Goal: Entertainment & Leisure: Consume media (video, audio)

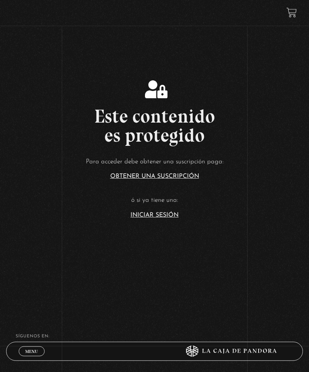
scroll to position [147, 0]
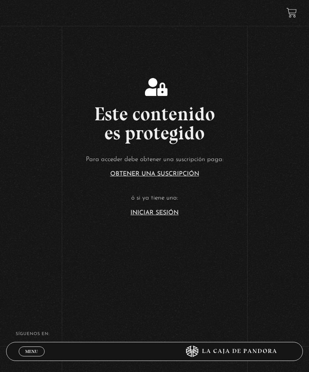
click at [170, 216] on article "Para acceder debe obtener una suscripción paga: Obtener una suscripción ó si ya…" at bounding box center [154, 185] width 309 height 62
click at [169, 216] on link "Iniciar Sesión" at bounding box center [154, 213] width 48 height 6
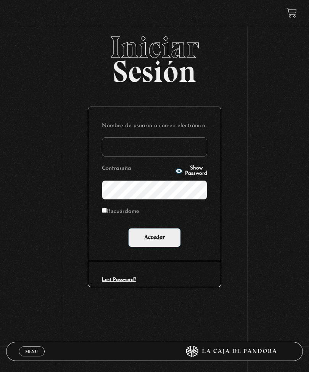
click at [173, 150] on input "Nombre de usuario o correo electrónico" at bounding box center [154, 147] width 105 height 19
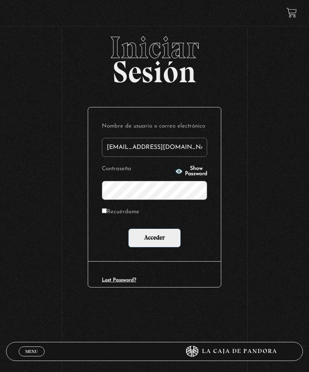
type input "[EMAIL_ADDRESS][DOMAIN_NAME]"
click at [137, 218] on label "Recuérdame" at bounding box center [120, 212] width 37 height 11
click at [107, 213] on input "Recuérdame" at bounding box center [104, 210] width 5 height 5
checkbox input "true"
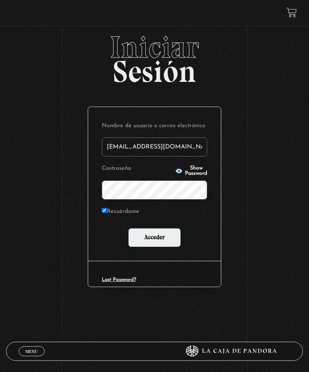
scroll to position [5, 0]
click at [164, 239] on input "Acceder" at bounding box center [154, 237] width 53 height 19
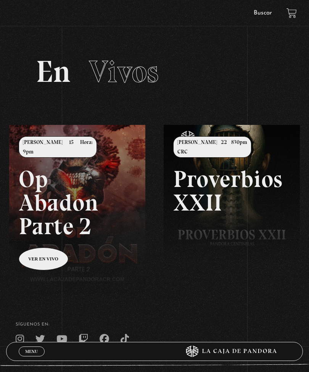
click at [42, 348] on link "Menu Cerrar" at bounding box center [32, 352] width 26 height 10
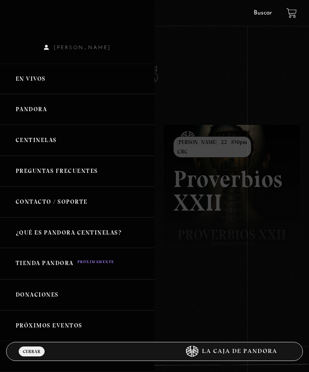
click at [72, 145] on link "Centinelas" at bounding box center [77, 140] width 154 height 31
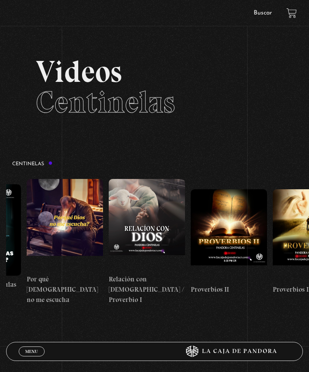
scroll to position [0, 142]
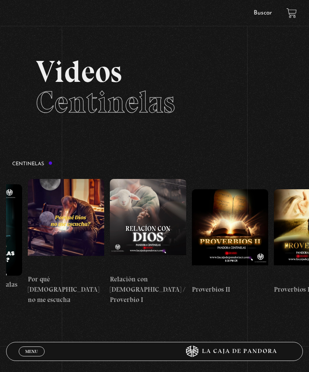
click at [150, 228] on figure at bounding box center [148, 224] width 76 height 91
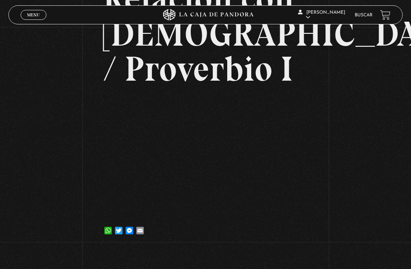
scroll to position [82, 0]
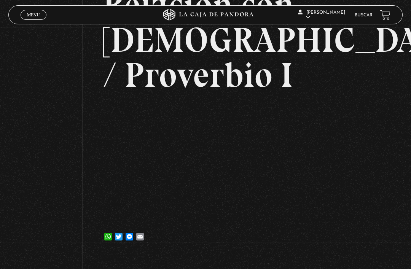
click at [29, 20] on link "Menu Cerrar" at bounding box center [34, 15] width 26 height 10
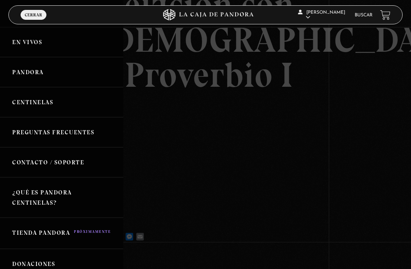
click at [26, 105] on link "Centinelas" at bounding box center [61, 102] width 123 height 30
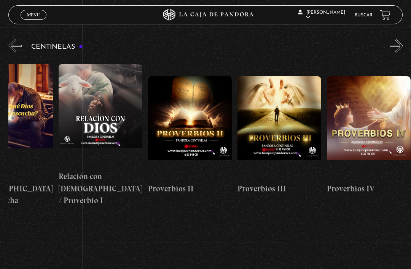
scroll to position [0, 235]
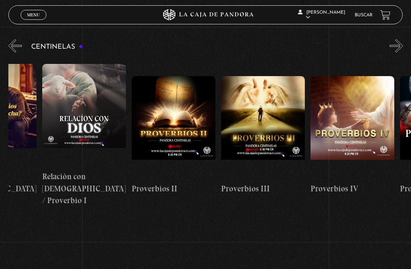
click at [77, 107] on figure at bounding box center [84, 115] width 84 height 103
